Goal: Transaction & Acquisition: Purchase product/service

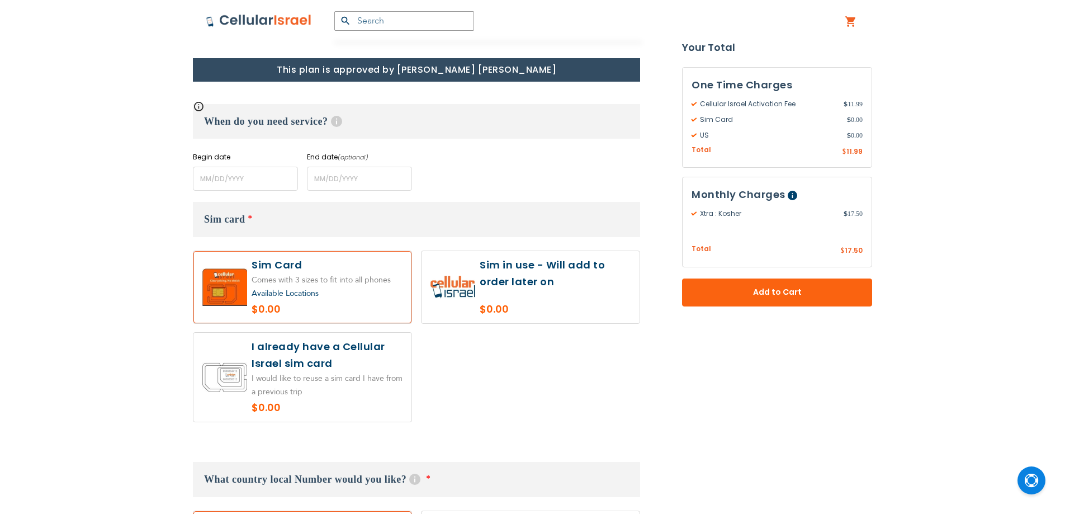
scroll to position [447, 0]
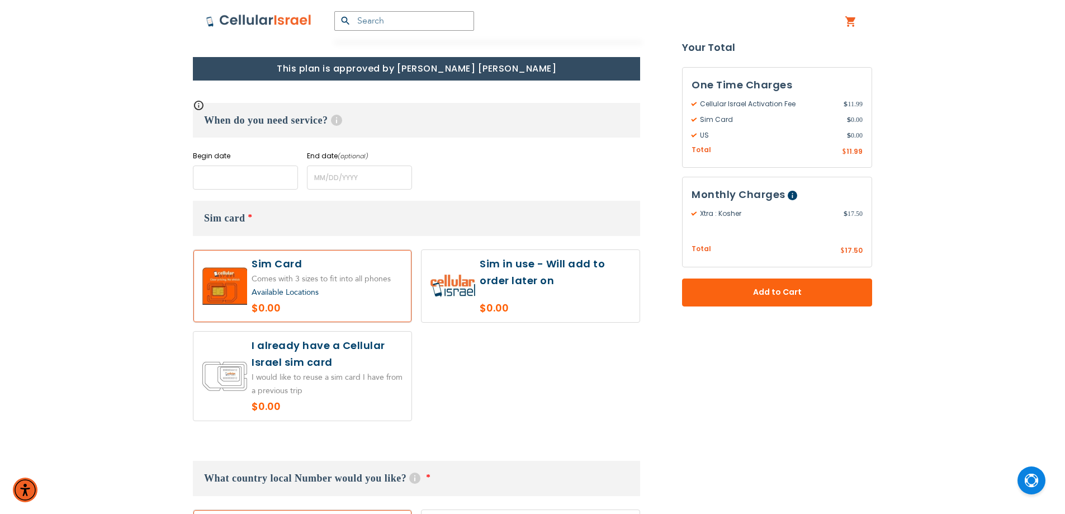
click at [284, 182] on input "name" at bounding box center [245, 178] width 105 height 24
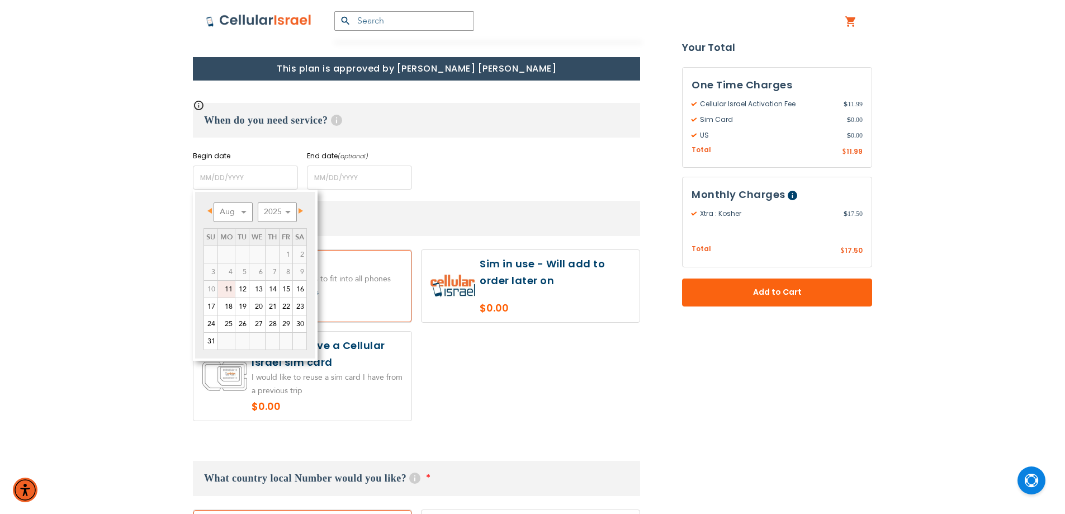
click at [234, 296] on link "11" at bounding box center [226, 289] width 17 height 17
type input "[DATE]"
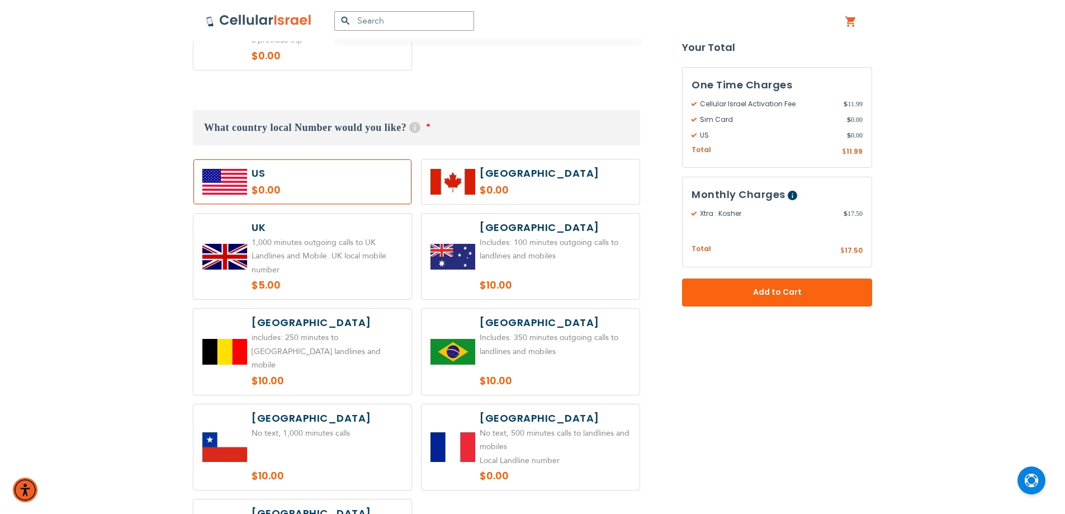
scroll to position [895, 0]
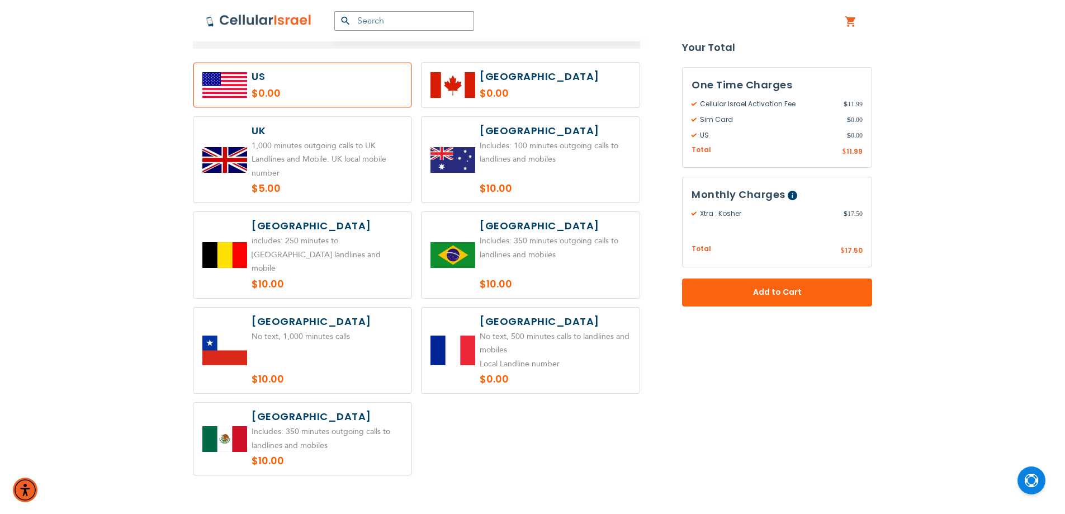
click at [465, 102] on label at bounding box center [531, 85] width 218 height 45
radio input "true"
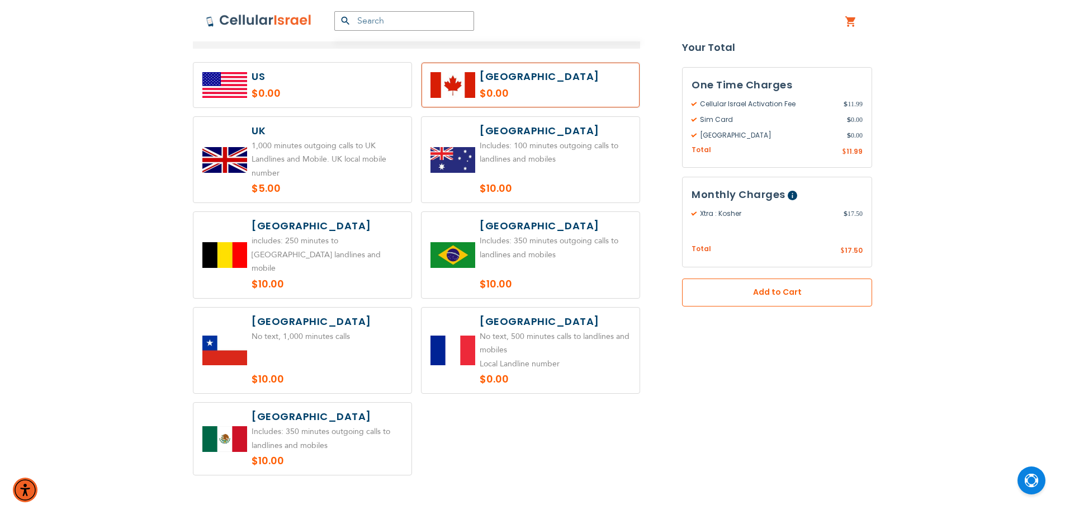
click at [795, 290] on span "Add to Cart" at bounding box center [777, 293] width 116 height 12
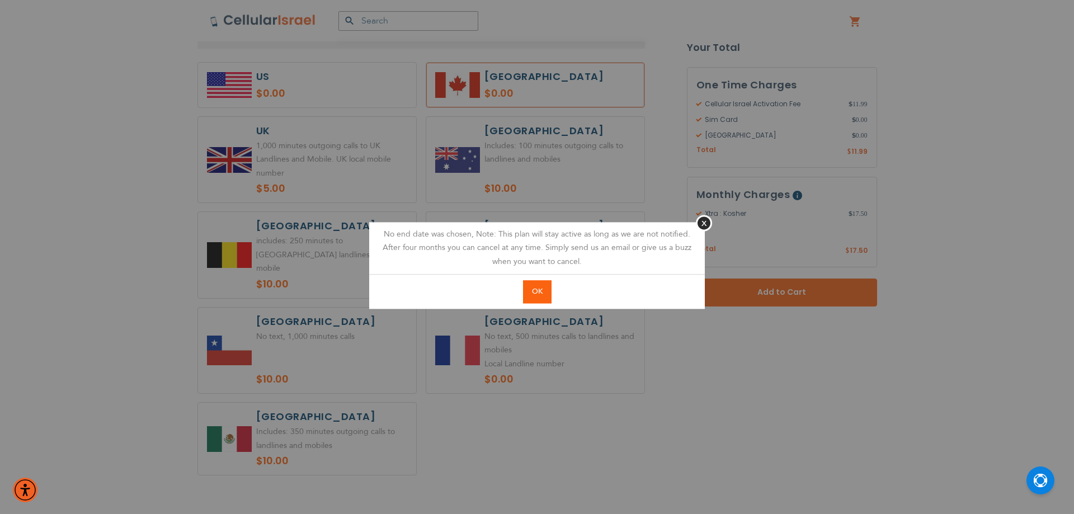
click at [541, 288] on span "OK" at bounding box center [537, 291] width 11 height 10
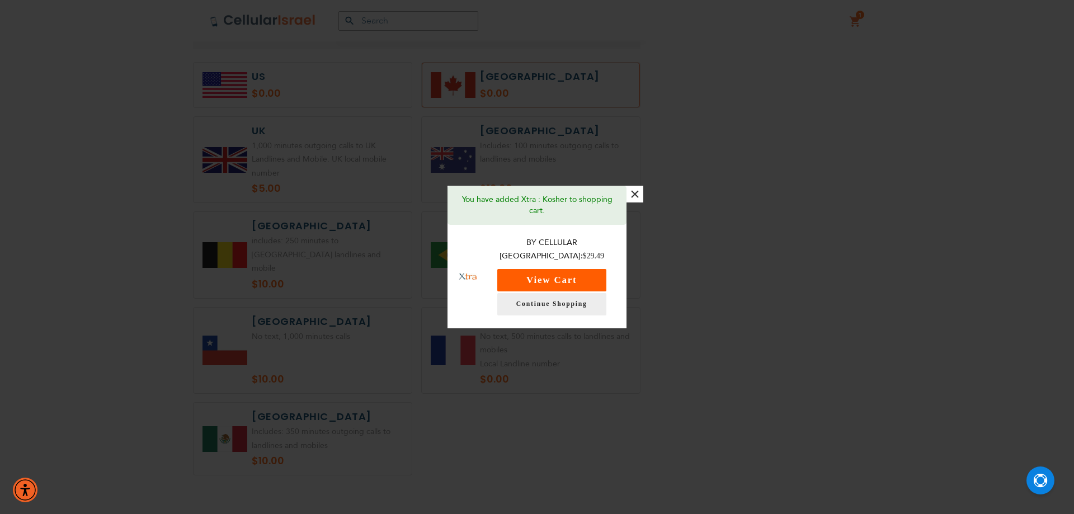
click at [569, 269] on button "View Cart" at bounding box center [551, 280] width 109 height 22
